Goal: Task Accomplishment & Management: Use online tool/utility

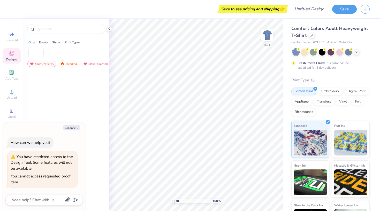
type textarea "x"
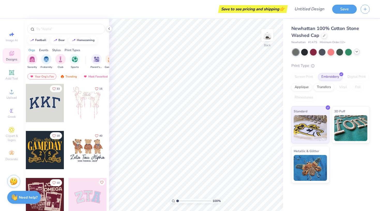
click at [356, 51] on polyline at bounding box center [357, 51] width 2 height 1
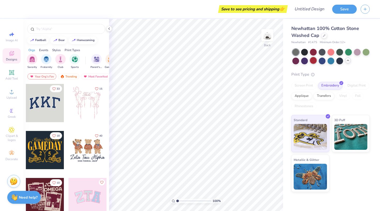
click at [315, 60] on div at bounding box center [313, 60] width 7 height 7
click at [109, 30] on icon at bounding box center [109, 29] width 4 height 4
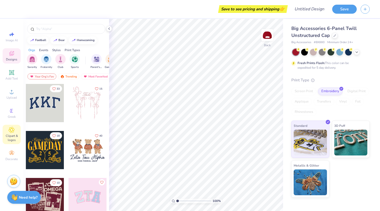
click at [13, 135] on span "Clipart & logos" at bounding box center [12, 138] width 18 height 8
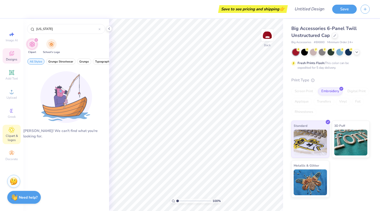
type input "[US_STATE]"
click at [13, 56] on icon at bounding box center [12, 53] width 6 height 6
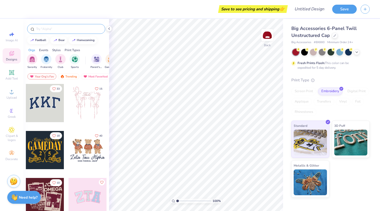
click at [50, 29] on input "text" at bounding box center [69, 28] width 66 height 5
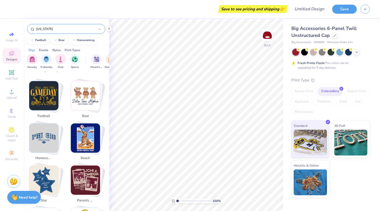
scroll to position [87, 0]
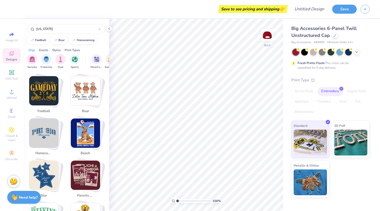
click at [48, 88] on img "Stack Card Button football" at bounding box center [43, 90] width 29 height 29
type input "football"
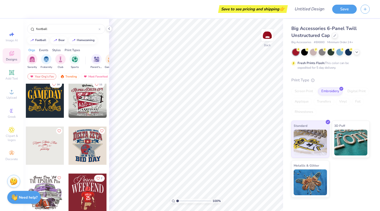
scroll to position [4, 0]
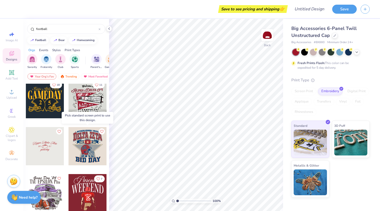
click at [87, 152] on div at bounding box center [88, 146] width 38 height 38
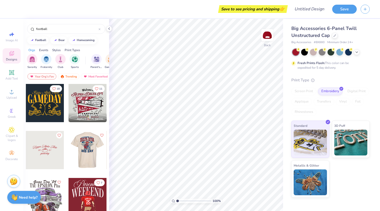
scroll to position [0, 0]
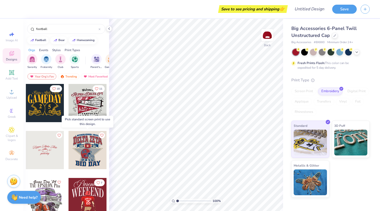
click at [85, 156] on div at bounding box center [88, 150] width 38 height 38
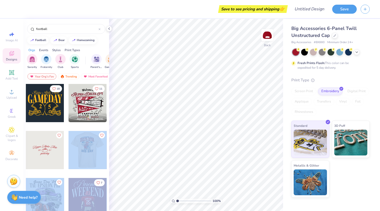
click at [193, 111] on div "Save to see pricing and shipping 👉 Design Title Save Image AI Designs Add Text …" at bounding box center [190, 105] width 380 height 211
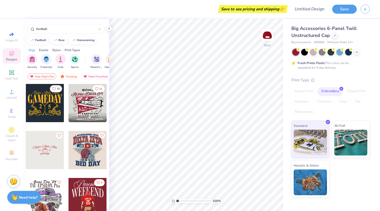
click at [83, 152] on div at bounding box center [88, 150] width 38 height 38
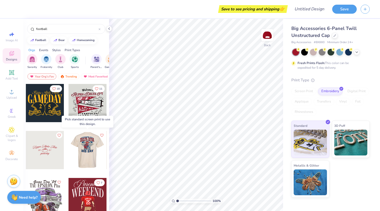
click at [88, 154] on div at bounding box center [87, 150] width 115 height 38
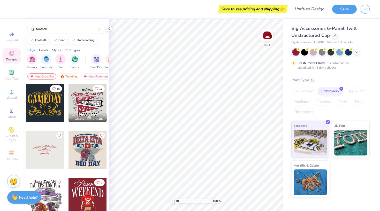
click at [37, 153] on div at bounding box center [45, 150] width 38 height 38
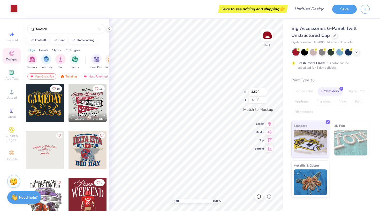
click at [15, 9] on div at bounding box center [13, 8] width 7 height 7
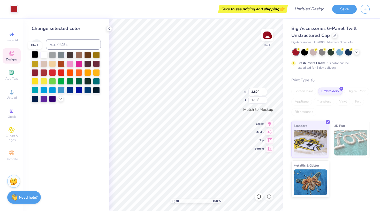
click at [36, 54] on div at bounding box center [35, 54] width 7 height 7
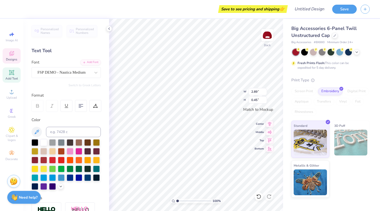
scroll to position [0, 1]
type textarea "Alpha Phi"
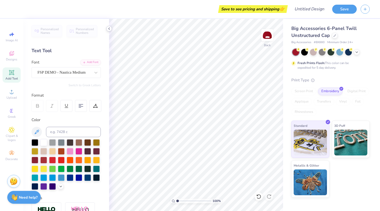
click at [109, 28] on icon at bounding box center [109, 29] width 4 height 4
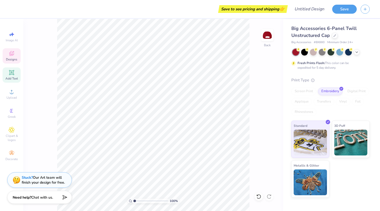
click at [12, 58] on span "Designs" at bounding box center [11, 59] width 11 height 4
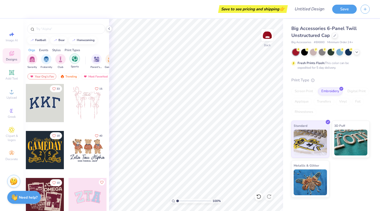
scroll to position [0, 0]
click at [75, 59] on img "filter for Sports" at bounding box center [75, 59] width 6 height 6
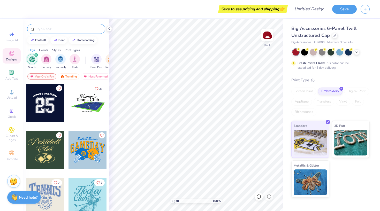
click at [58, 29] on input "text" at bounding box center [69, 28] width 66 height 5
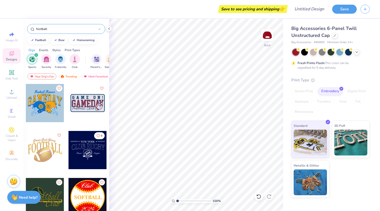
click at [64, 138] on div "8" at bounding box center [66, 154] width 81 height 140
click at [65, 94] on div "8" at bounding box center [66, 154] width 81 height 140
click at [66, 178] on div "8" at bounding box center [66, 154] width 81 height 140
click at [56, 28] on input "football" at bounding box center [67, 28] width 63 height 5
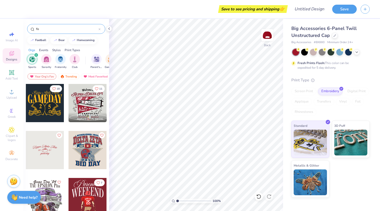
type input "f"
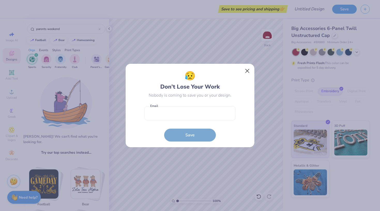
click at [247, 71] on button "Close" at bounding box center [248, 71] width 10 height 10
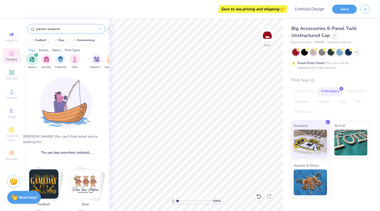
click at [73, 30] on input "parents weekend" at bounding box center [67, 28] width 63 height 5
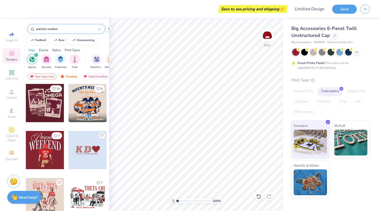
type input "parents weekend"
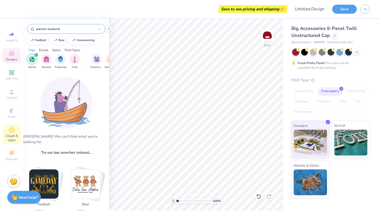
click at [12, 134] on span "Clipart & logos" at bounding box center [12, 138] width 18 height 8
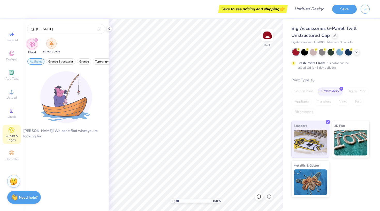
click at [52, 44] on img "filter for School's Logo" at bounding box center [52, 44] width 6 height 6
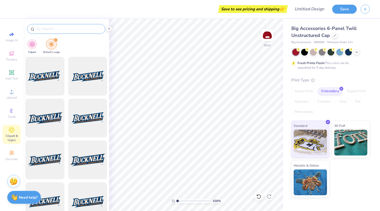
click at [60, 28] on input "text" at bounding box center [69, 28] width 66 height 5
type input "u of u"
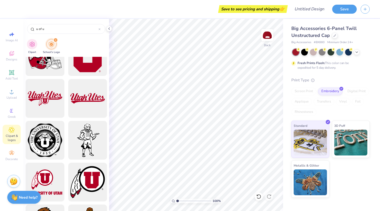
scroll to position [230, 0]
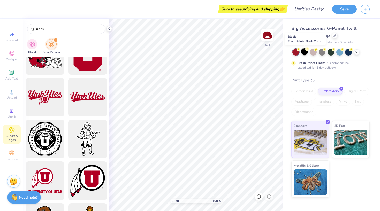
click at [304, 54] on div at bounding box center [304, 51] width 7 height 7
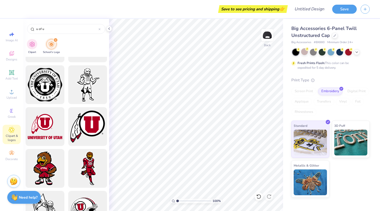
scroll to position [285, 0]
click at [92, 128] on div at bounding box center [87, 126] width 43 height 43
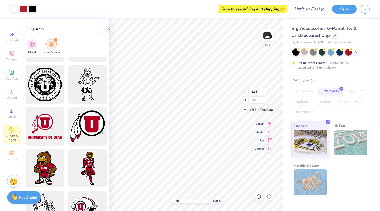
type input "1.80"
type input "1.67"
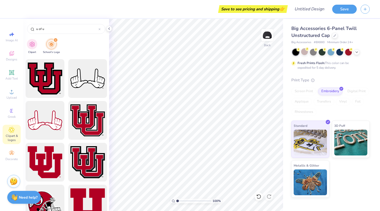
scroll to position [137, 0]
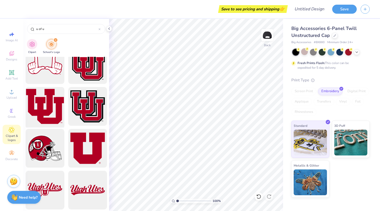
click at [53, 114] on div at bounding box center [45, 106] width 43 height 43
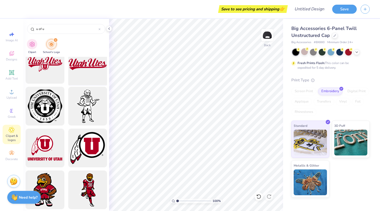
scroll to position [264, 0]
click at [42, 149] on div at bounding box center [45, 148] width 43 height 43
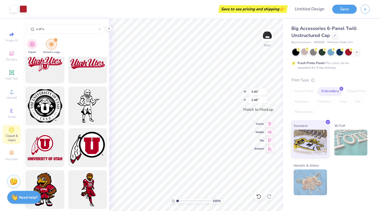
type input "2.58"
type input "1.88"
click at [13, 55] on icon at bounding box center [12, 53] width 6 height 6
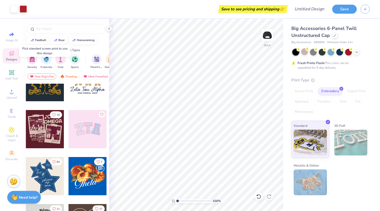
scroll to position [71, 0]
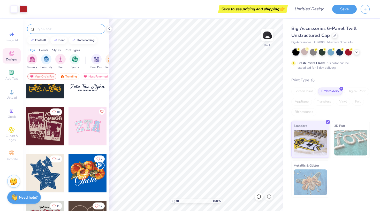
click at [61, 28] on input "text" at bounding box center [69, 28] width 66 height 5
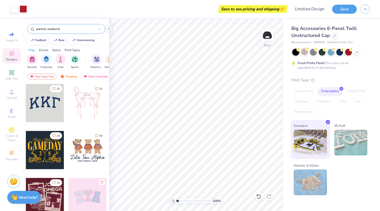
type input "parents weekend"
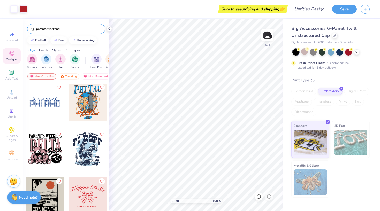
scroll to position [652, 0]
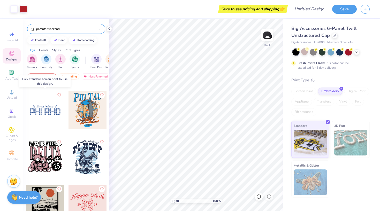
click at [45, 111] on div at bounding box center [45, 110] width 38 height 38
click at [44, 114] on div at bounding box center [45, 110] width 38 height 38
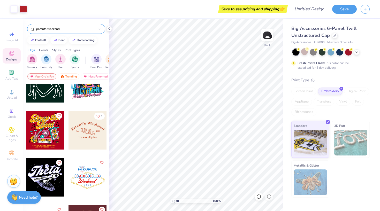
scroll to position [3221, 0]
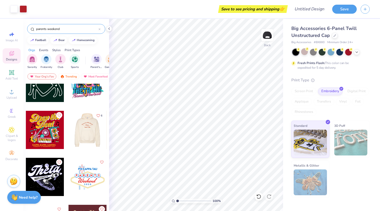
click at [92, 135] on div at bounding box center [87, 130] width 115 height 38
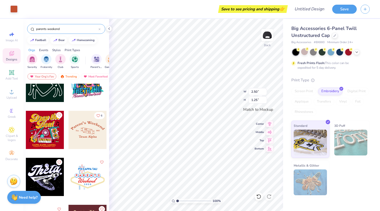
type input "2.58"
type input "1.88"
type input "0.28"
type input "0.21"
type input "3.19"
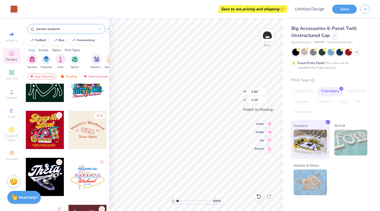
type input "1.60"
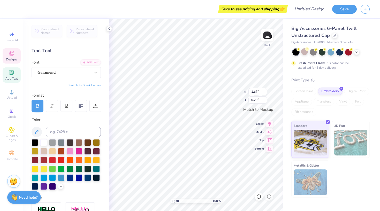
scroll to position [0, 1]
type textarea "Alpha Phi"
type input "0.33"
type input "0.12"
type textarea "1872"
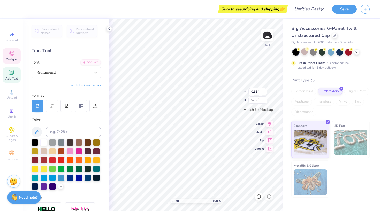
type input "0.24"
type input "0.13"
type textarea "Alpha"
type input "0.23"
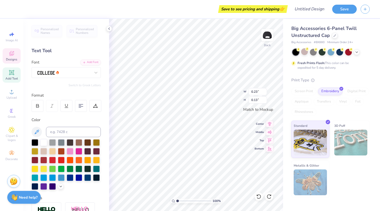
type textarea "Phi"
click at [13, 7] on div at bounding box center [13, 8] width 7 height 7
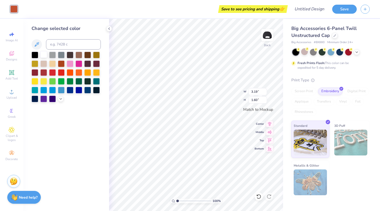
click at [45, 55] on div at bounding box center [43, 54] width 7 height 7
click at [349, 52] on div at bounding box center [348, 51] width 7 height 7
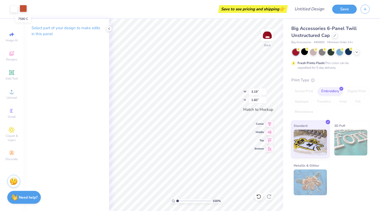
click at [21, 7] on div at bounding box center [23, 8] width 7 height 7
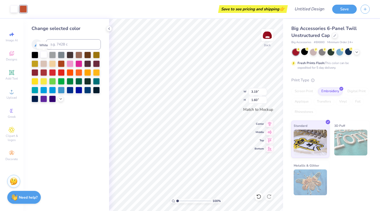
click at [43, 56] on div at bounding box center [43, 54] width 7 height 7
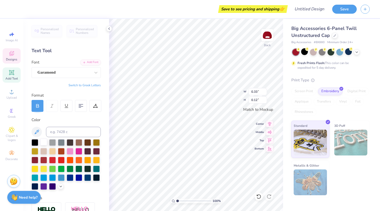
click at [41, 142] on div at bounding box center [43, 142] width 7 height 7
type input "1.03"
type input "0.76"
click at [24, 10] on div at bounding box center [23, 8] width 7 height 7
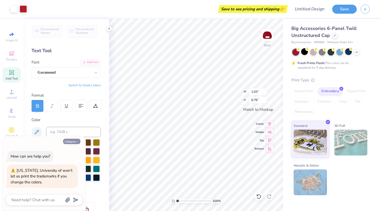
click at [73, 143] on button "Collapse" at bounding box center [71, 141] width 17 height 5
type textarea "x"
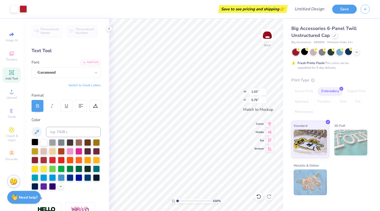
click at [36, 144] on div at bounding box center [35, 142] width 7 height 7
type input "0.33"
type input "0.12"
click at [44, 143] on div at bounding box center [43, 142] width 7 height 7
click at [24, 8] on div at bounding box center [23, 8] width 7 height 7
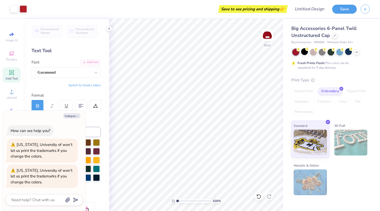
type textarea "x"
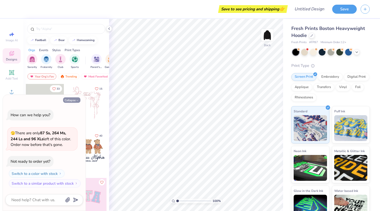
click at [73, 99] on button "Collapse" at bounding box center [71, 100] width 17 height 5
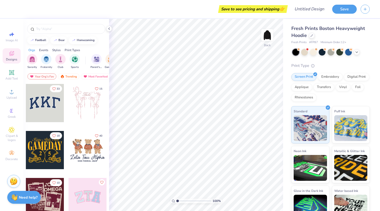
type textarea "x"
click at [45, 28] on input "text" at bounding box center [69, 28] width 66 height 5
type input "red dress gala"
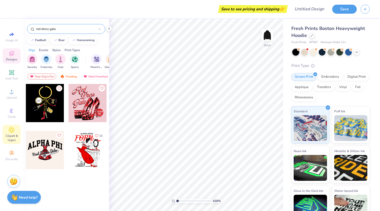
click at [12, 133] on icon at bounding box center [12, 130] width 6 height 6
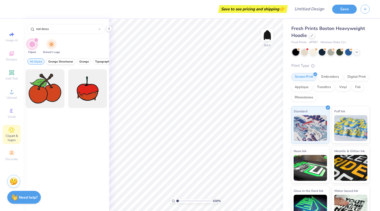
scroll to position [34, 0]
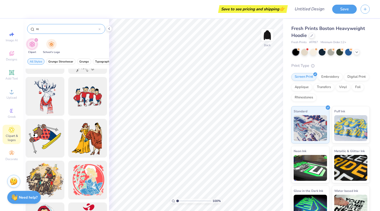
type input "r"
type input "dress"
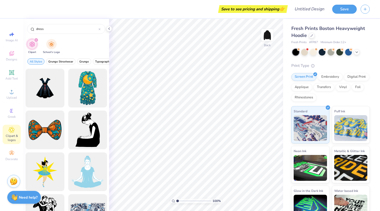
click at [35, 41] on icon "filter for Clipart" at bounding box center [36, 40] width 2 height 2
click at [51, 43] on img "filter for School's Logo" at bounding box center [52, 44] width 6 height 6
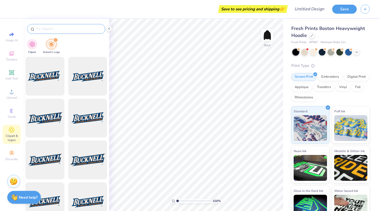
click at [48, 29] on input "text" at bounding box center [69, 28] width 66 height 5
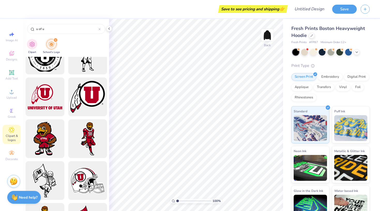
scroll to position [320, 0]
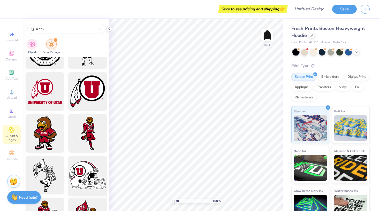
type input "u of u"
click at [89, 169] on div at bounding box center [87, 175] width 43 height 43
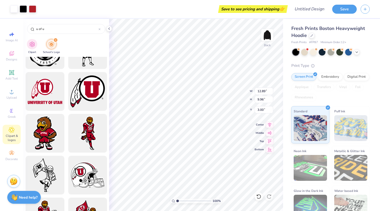
type input "8.39"
type input "6.48"
type input "3.51"
type input "4.01"
type input "3.10"
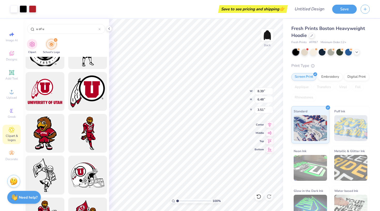
type input "6.89"
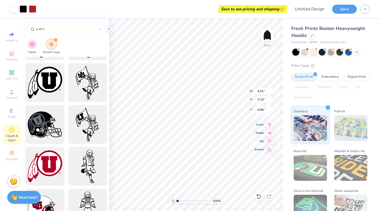
scroll to position [496, 0]
click at [258, 196] on icon at bounding box center [257, 195] width 1 height 1
type input "8.39"
type input "6.48"
type input "3.51"
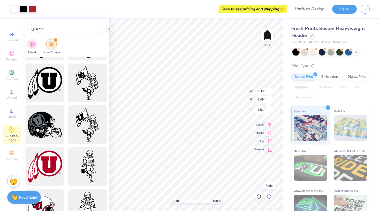
click at [273, 197] on div at bounding box center [269, 197] width 8 height 8
type input "4.01"
type input "3.10"
type input "6.89"
click at [258, 198] on icon at bounding box center [259, 196] width 4 height 5
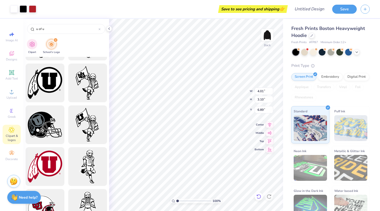
type input "8.39"
type input "6.48"
type input "3.51"
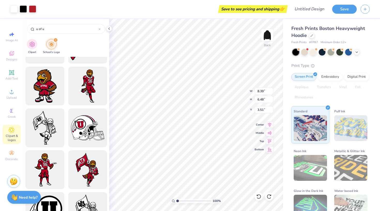
scroll to position [256, 0]
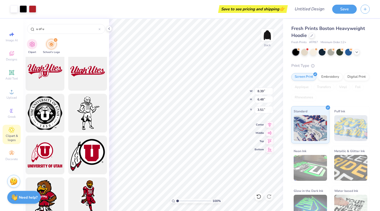
type input "4.13"
type input "3.19"
type input "6.80"
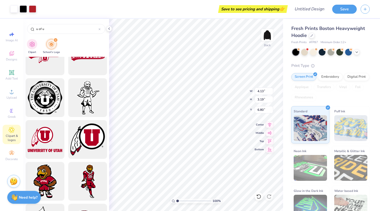
scroll to position [276, 0]
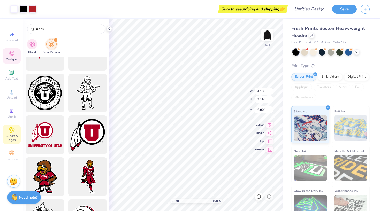
click at [13, 56] on icon at bounding box center [12, 53] width 6 height 6
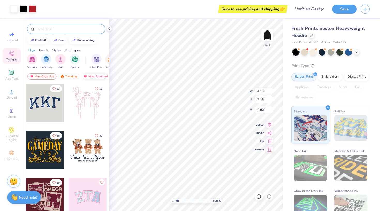
click at [44, 30] on input "text" at bounding box center [69, 28] width 66 height 5
type input "red dress gala"
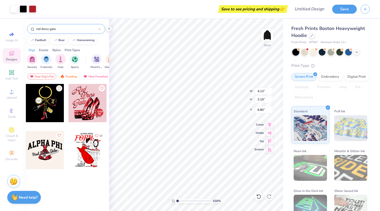
click at [83, 112] on div at bounding box center [88, 103] width 38 height 38
type input "8.75"
type input "9.59"
type input "3.00"
type input "4.13"
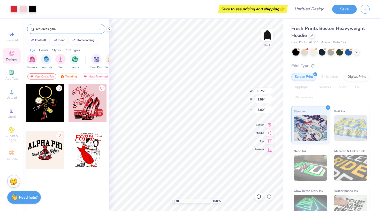
type input "3.19"
type input "6.80"
type input "3.41"
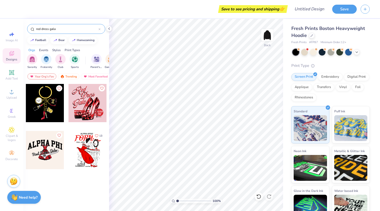
click at [62, 27] on input "red dress gala" at bounding box center [67, 28] width 63 height 5
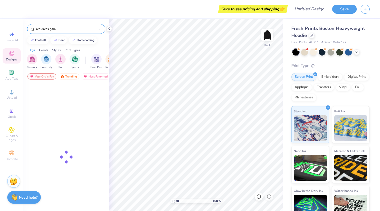
click at [62, 27] on input "red dress gala" at bounding box center [67, 28] width 63 height 5
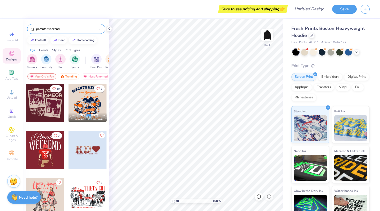
type input "parents weekend"
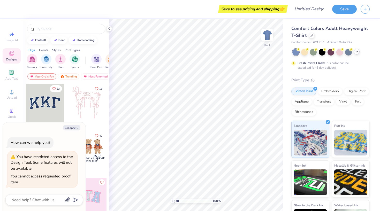
click at [357, 52] on icon at bounding box center [357, 52] width 4 height 4
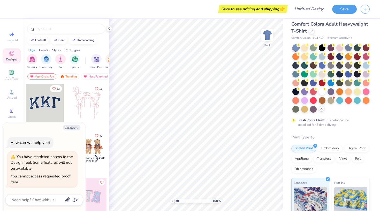
scroll to position [4, 0]
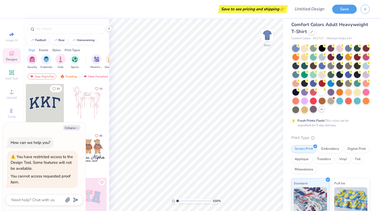
click at [315, 109] on div at bounding box center [313, 109] width 7 height 7
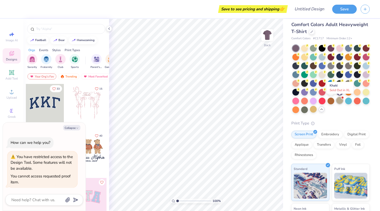
click at [336, 101] on div at bounding box center [339, 100] width 7 height 7
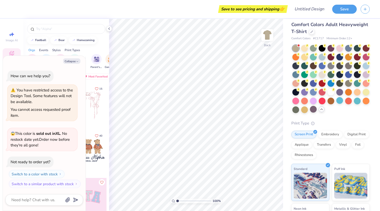
scroll to position [66, 0]
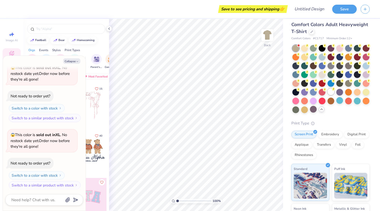
click at [332, 93] on div at bounding box center [331, 91] width 7 height 7
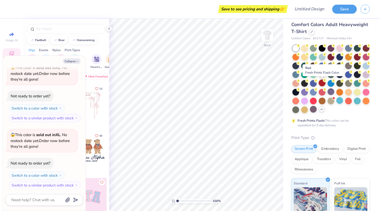
click at [324, 85] on div at bounding box center [322, 83] width 7 height 7
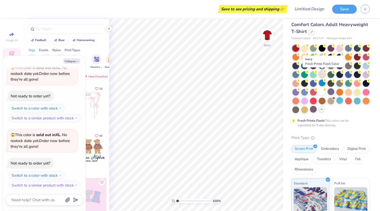
click at [322, 74] on div at bounding box center [322, 74] width 7 height 7
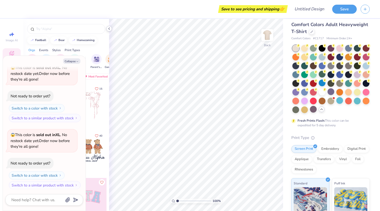
click at [110, 29] on icon at bounding box center [109, 29] width 4 height 4
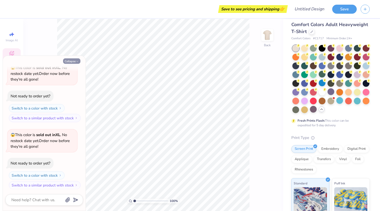
click at [71, 60] on button "Collapse" at bounding box center [71, 60] width 17 height 5
type textarea "x"
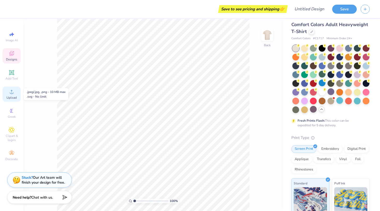
click at [13, 101] on div "Upload" at bounding box center [12, 94] width 18 height 15
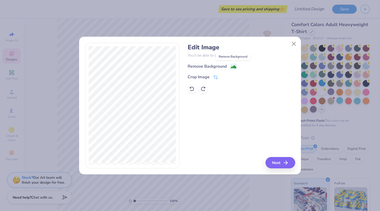
click at [231, 66] on image at bounding box center [234, 67] width 6 height 6
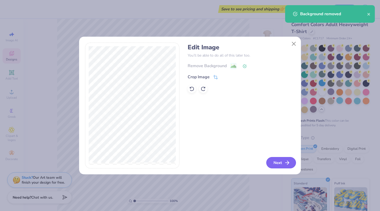
click at [276, 163] on button "Next" at bounding box center [281, 162] width 30 height 11
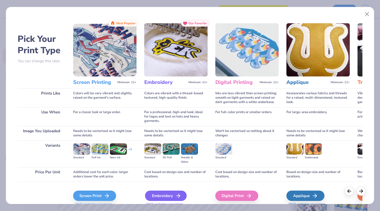
click at [173, 196] on div "Embroidery" at bounding box center [166, 196] width 42 height 10
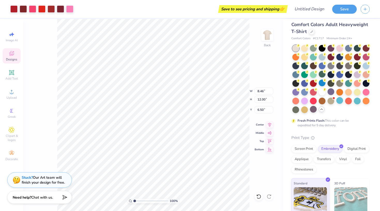
type input "3.39"
type input "5.47"
type input "7.76"
type input "7.63"
type input "1.95"
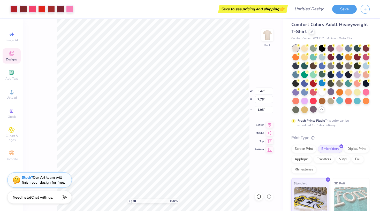
type input "7.88"
type input "11.17"
type input "1.86"
type input "4.82"
type input "6.84"
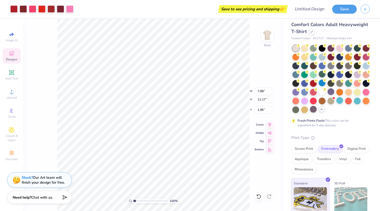
type input "6.20"
type input "6.53"
